Goal: Task Accomplishment & Management: Manage account settings

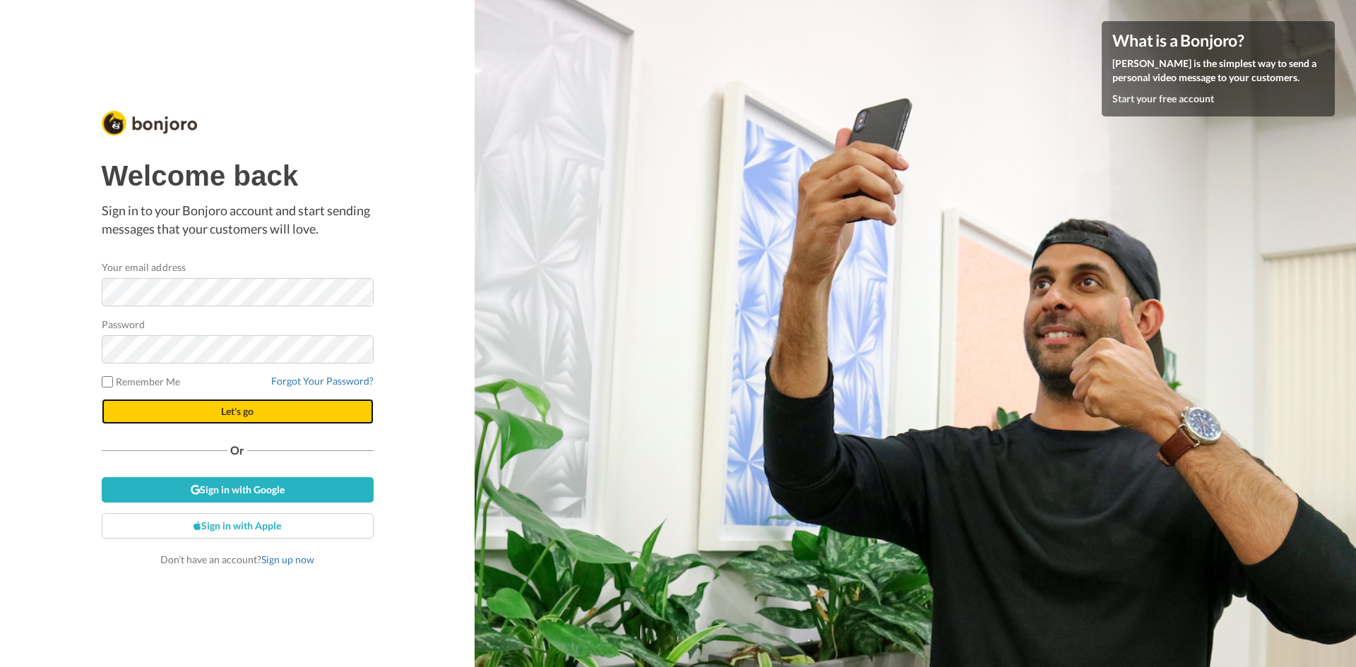
click at [188, 408] on button "Let's go" at bounding box center [238, 411] width 272 height 25
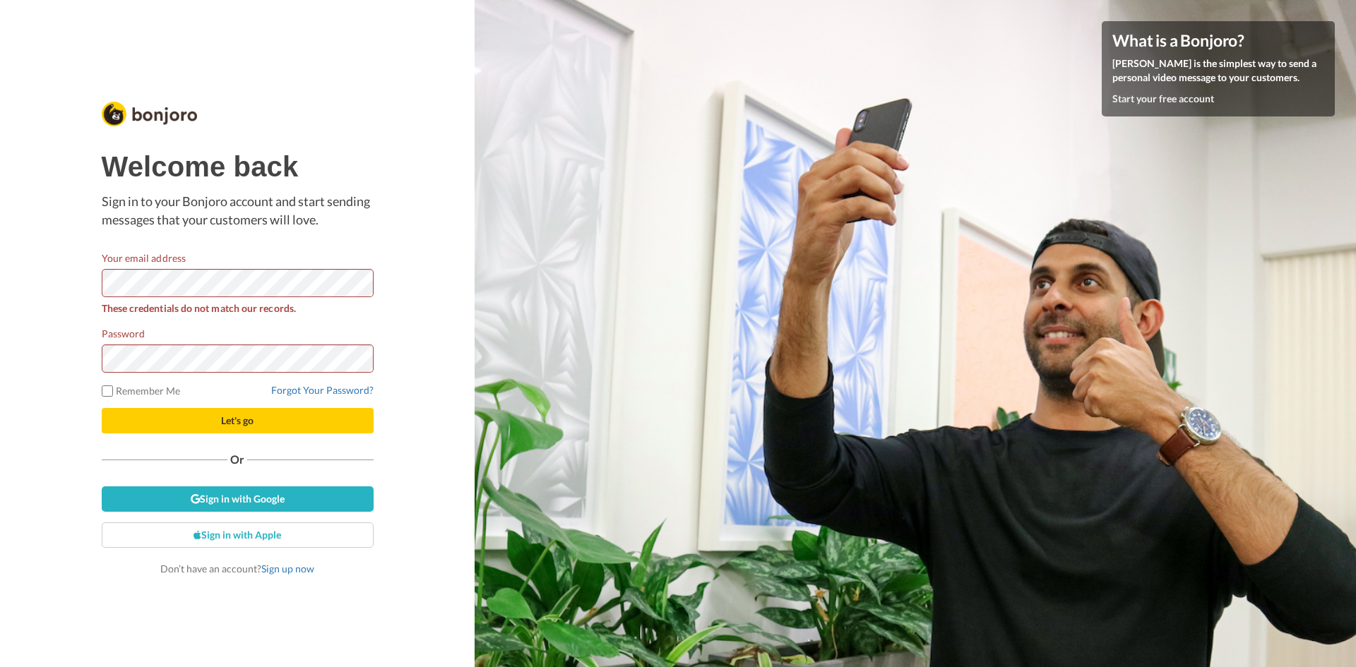
click at [318, 380] on form "Your email address These credentials do not match our records. Password Remembe…" at bounding box center [238, 342] width 272 height 183
click at [314, 393] on link "Forgot Your Password?" at bounding box center [322, 390] width 102 height 12
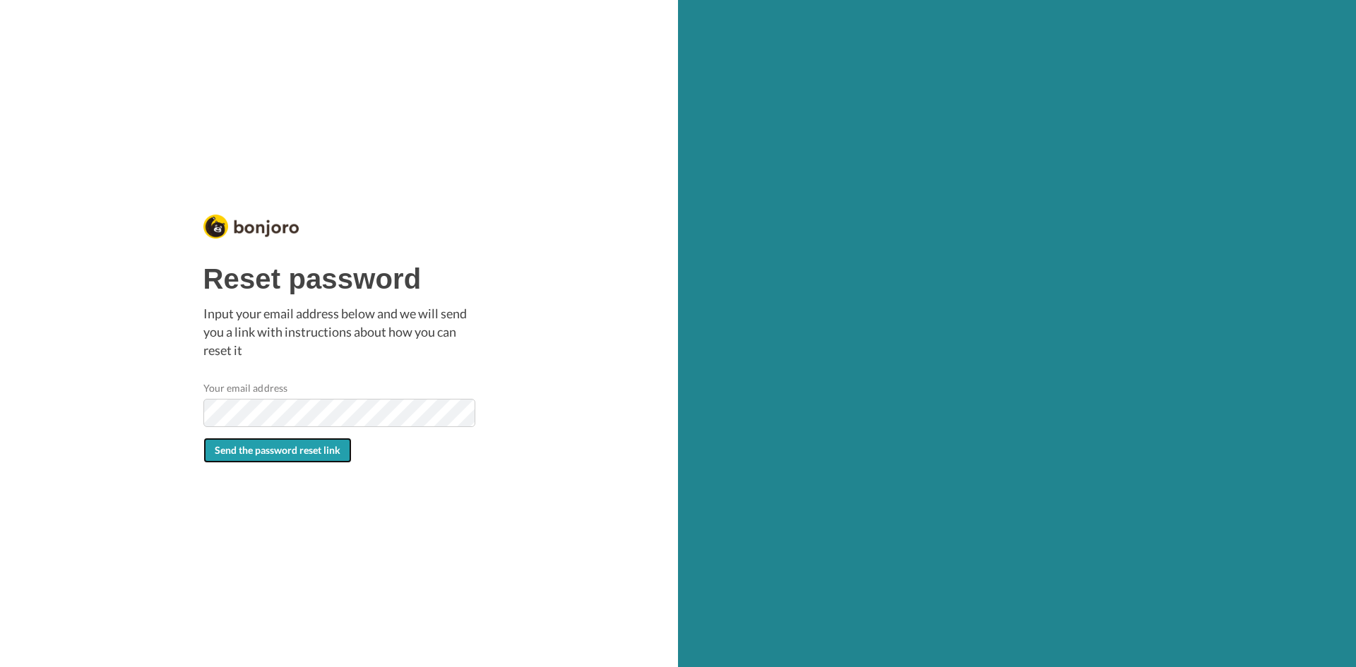
click at [298, 456] on button "Send the password reset link" at bounding box center [277, 450] width 148 height 25
